Goal: Information Seeking & Learning: Learn about a topic

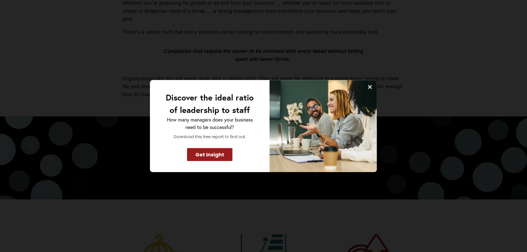
click at [371, 88] on icon at bounding box center [370, 87] width 4 height 4
